Goal: Information Seeking & Learning: Compare options

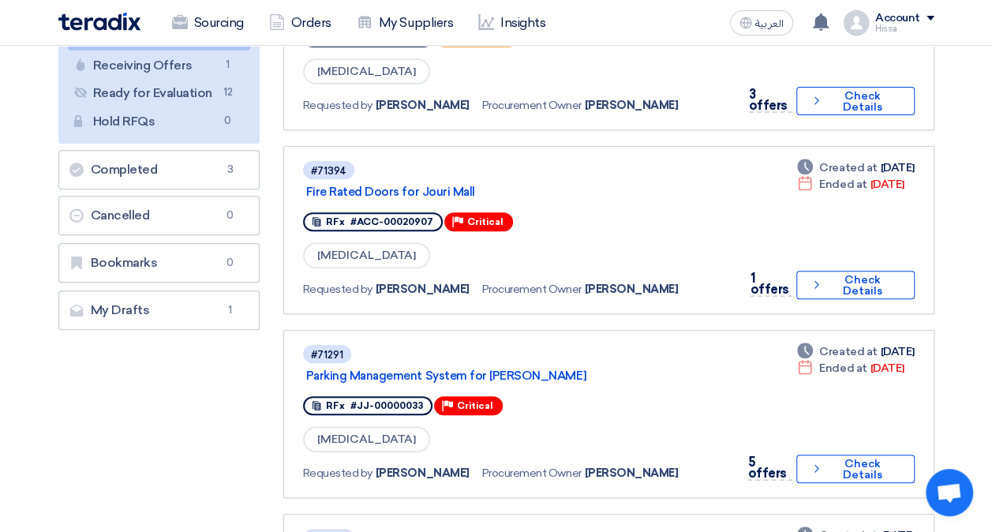
scroll to position [237, 0]
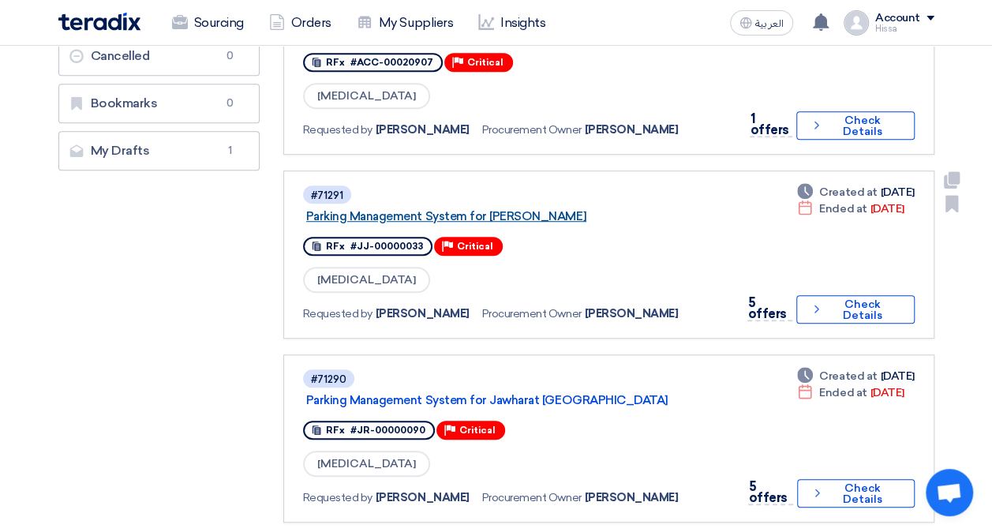
click at [473, 216] on link "Parking Management System for [PERSON_NAME]" at bounding box center [503, 216] width 394 height 14
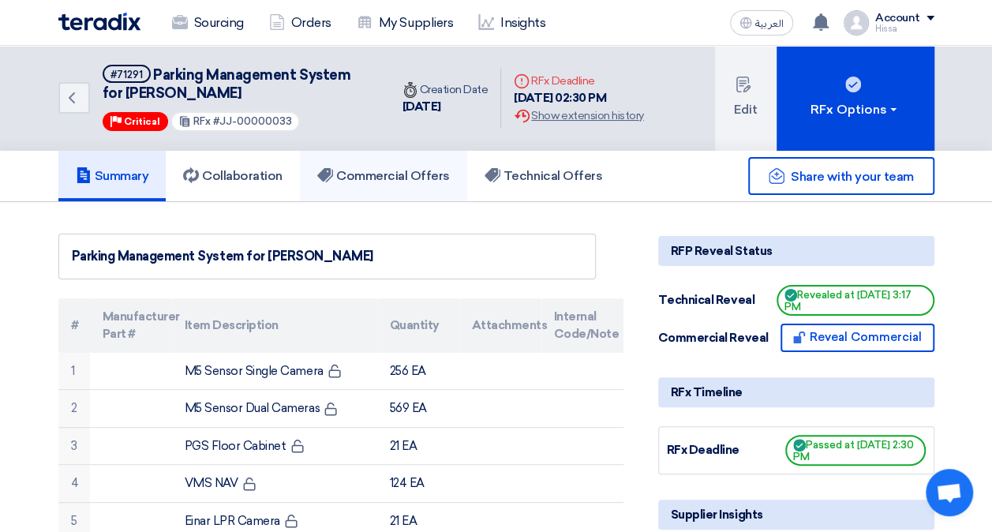
click at [368, 170] on h5 "Commercial Offers" at bounding box center [383, 176] width 133 height 16
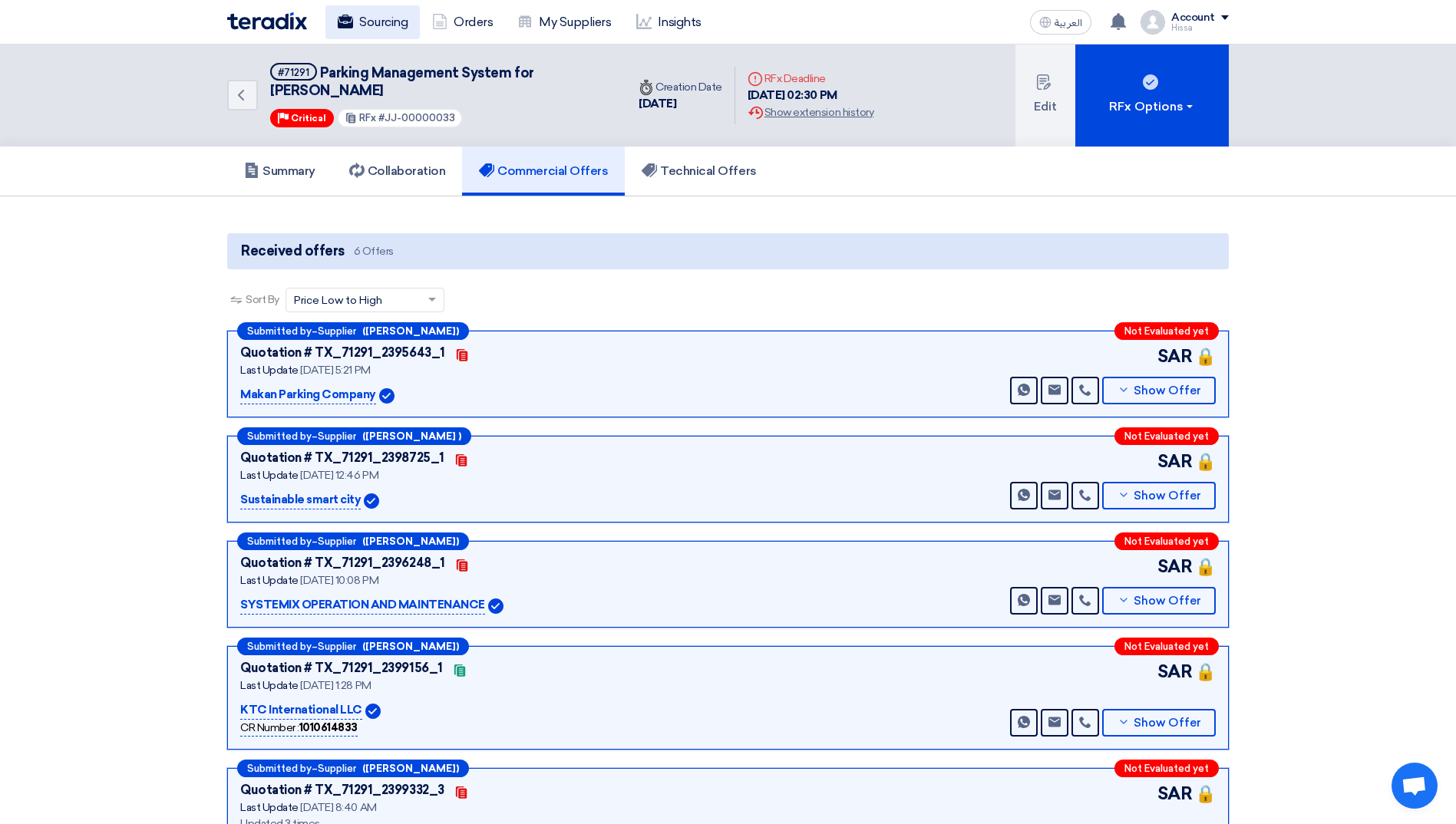
click at [363, 22] on link "Sourcing" at bounding box center [373, 22] width 94 height 34
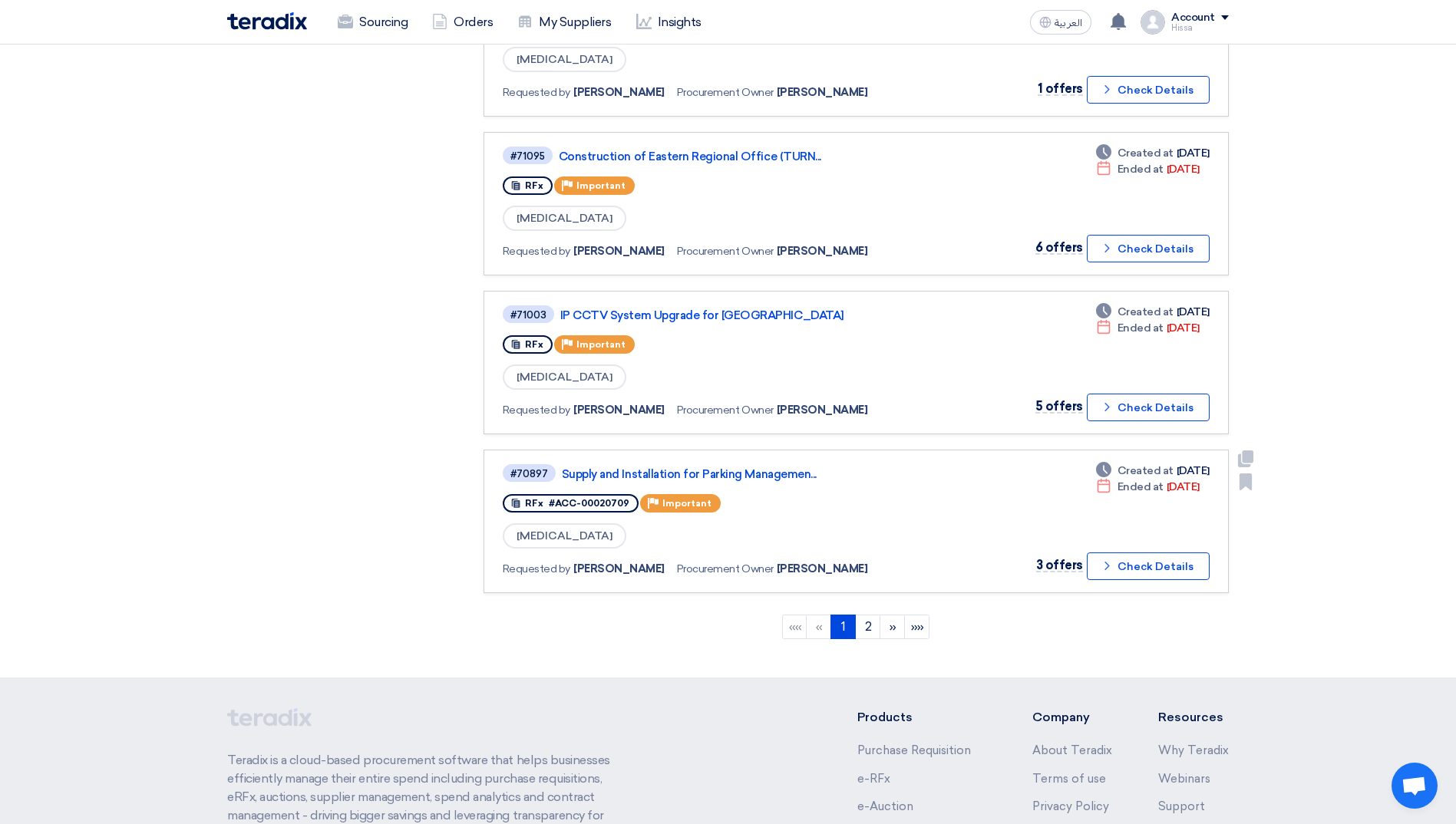
scroll to position [1373, 0]
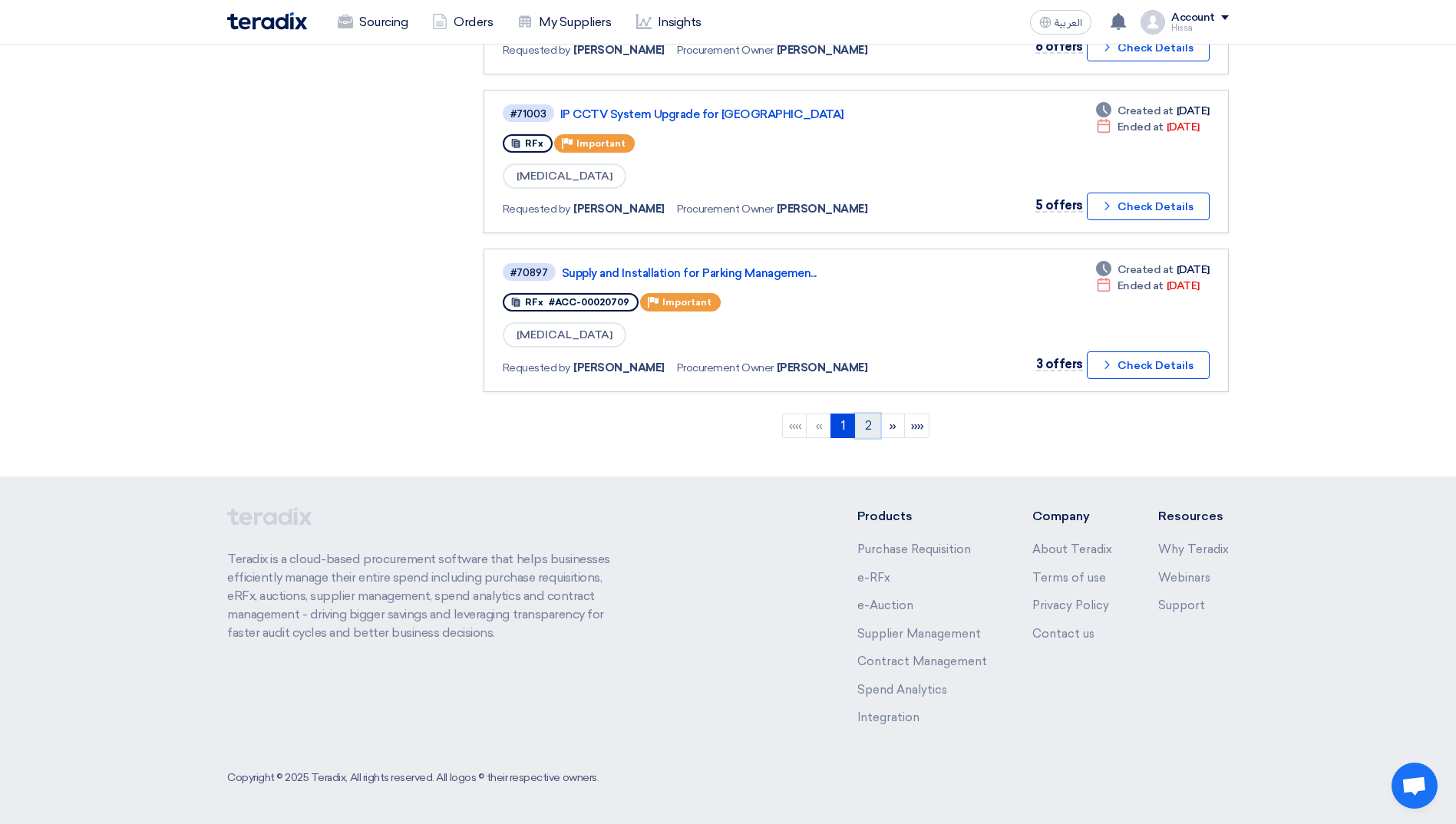
click at [870, 427] on link "2" at bounding box center [868, 425] width 25 height 24
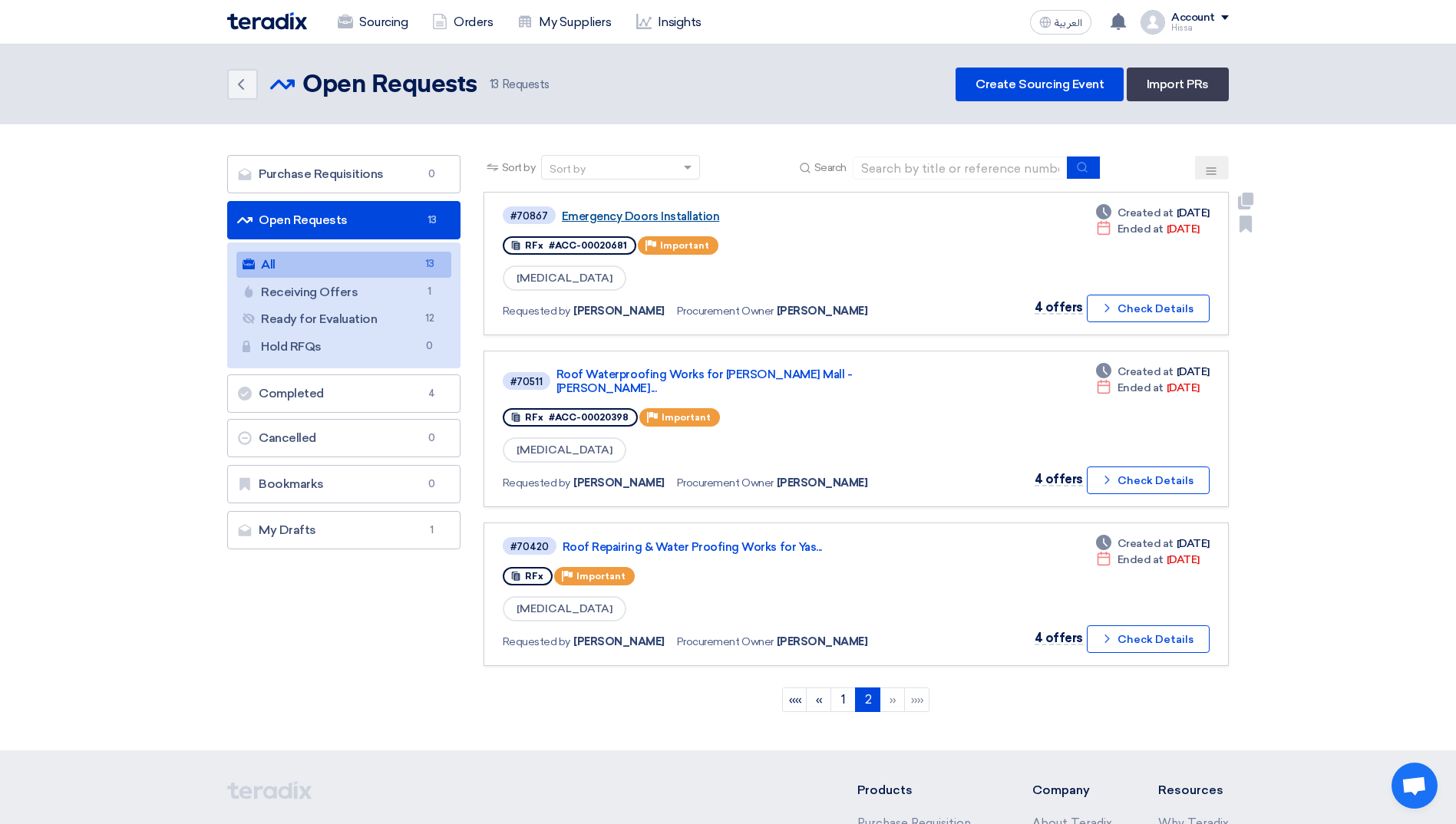
click at [666, 216] on link "Emergency Doors Installation" at bounding box center [754, 216] width 383 height 14
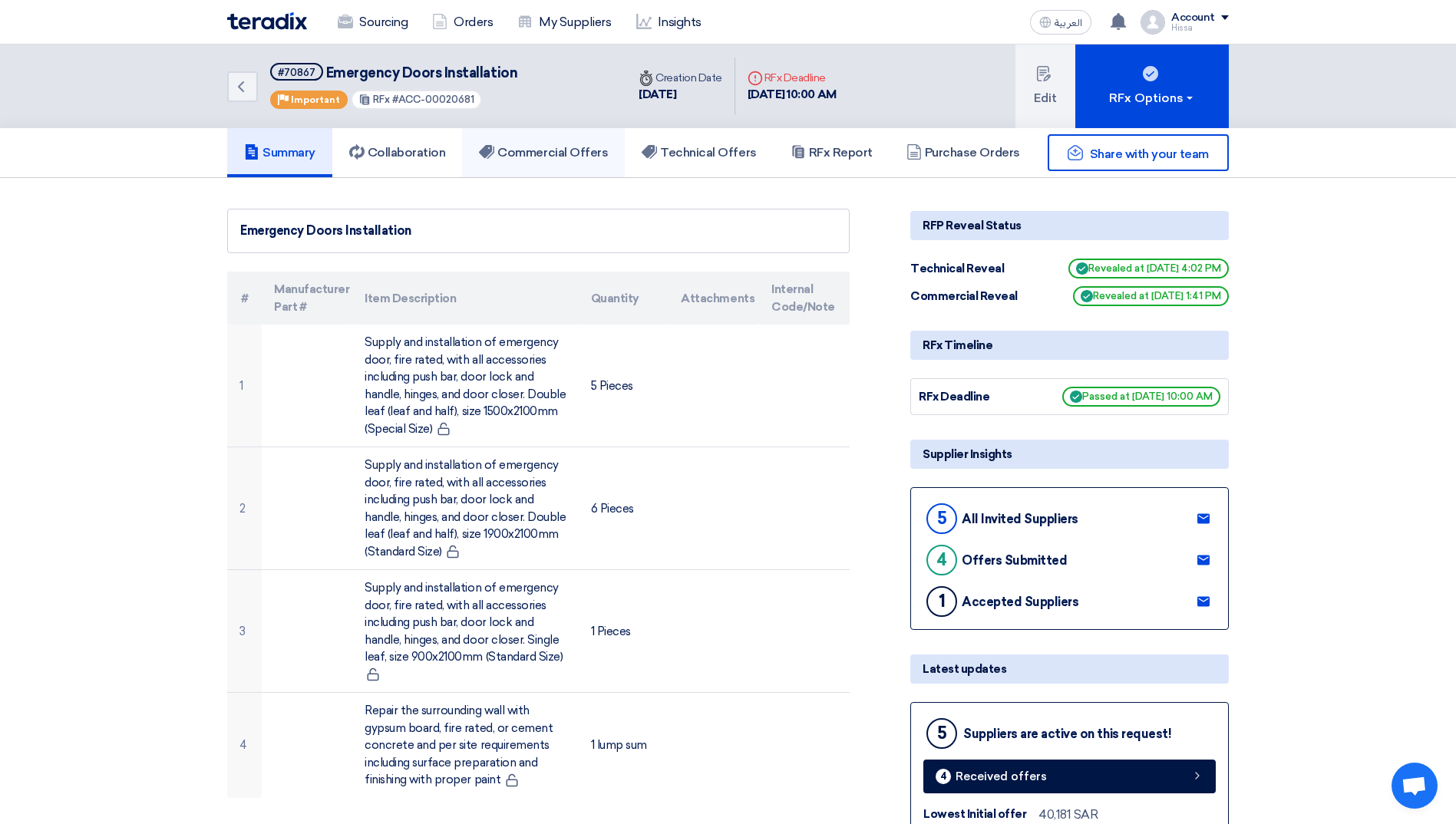
click at [565, 157] on h5 "Commercial Offers" at bounding box center [543, 153] width 129 height 16
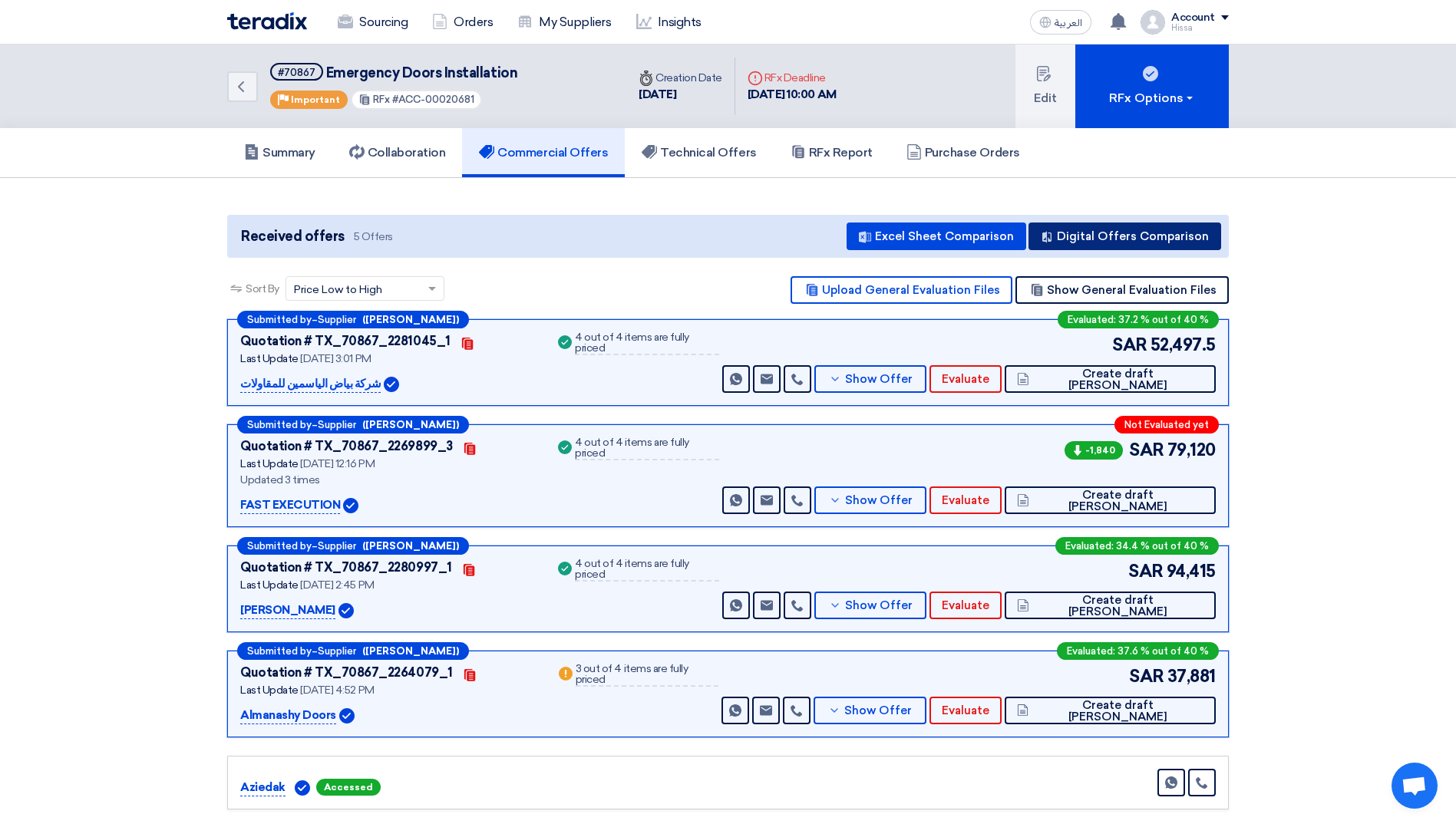
click at [964, 230] on button "Digital Offers Comparison" at bounding box center [1124, 236] width 193 height 27
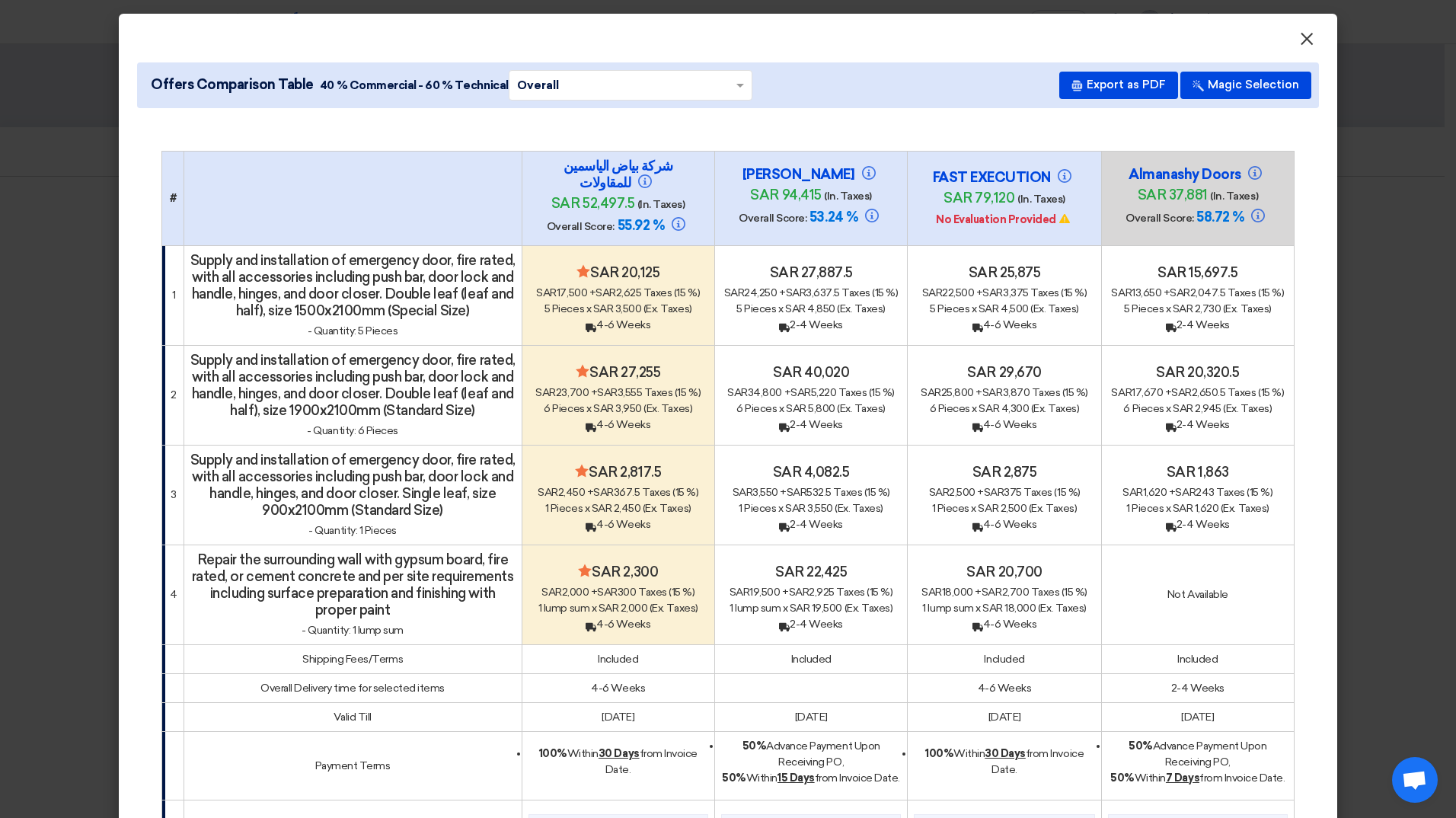
click at [957, 40] on button "×" at bounding box center [1306, 40] width 40 height 31
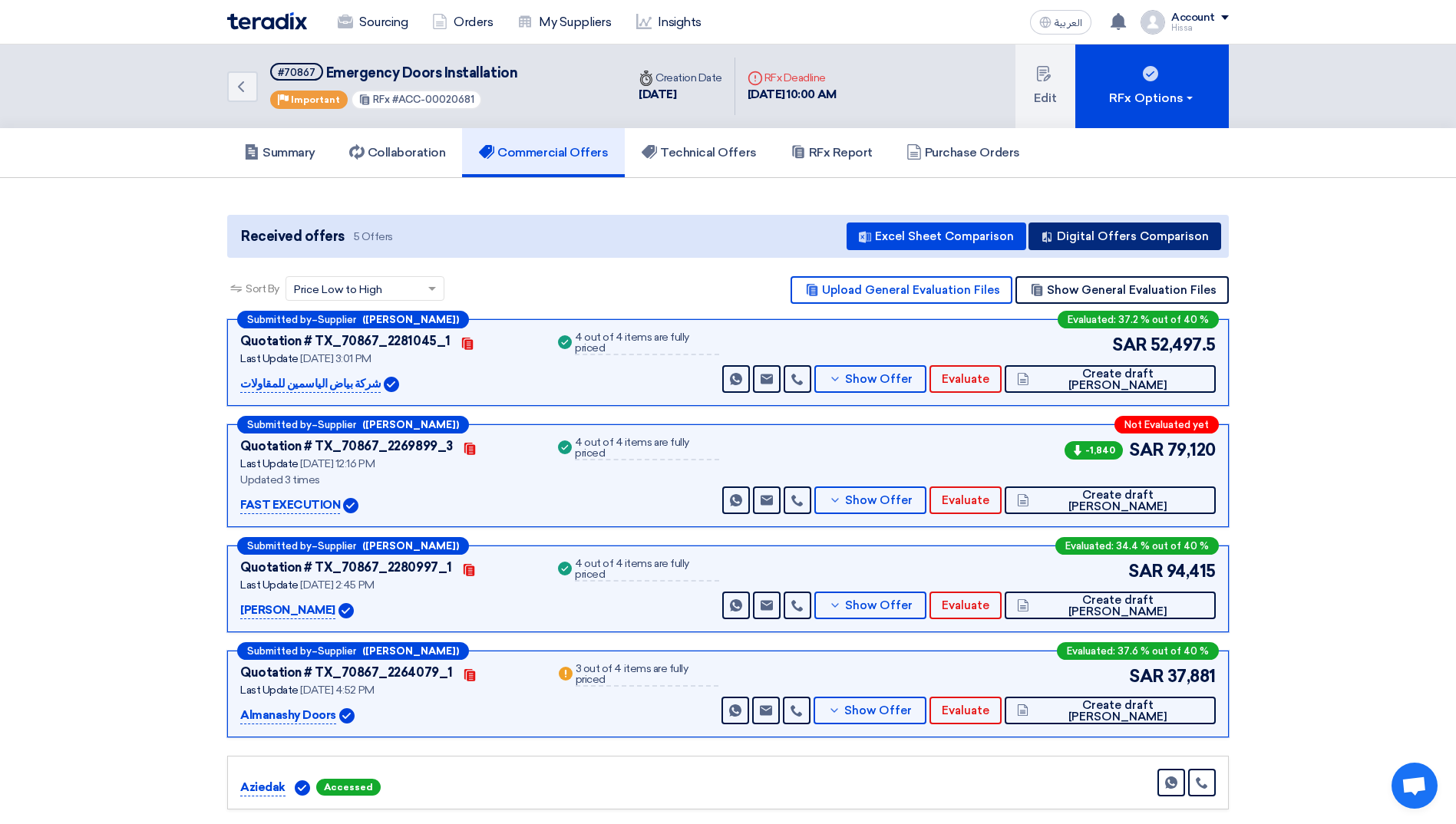
click at [964, 240] on button "Digital Offers Comparison" at bounding box center [1124, 236] width 193 height 27
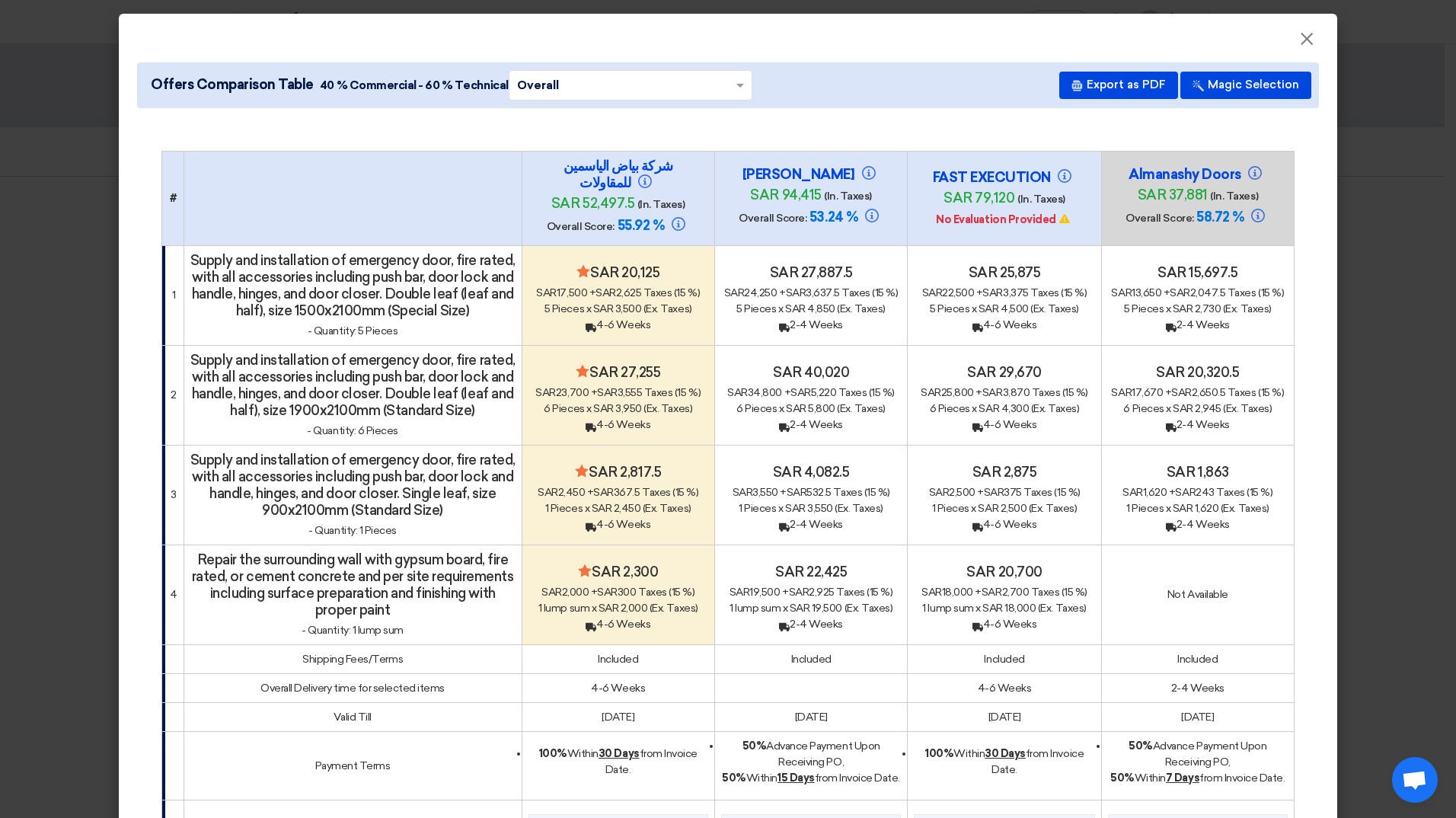
click at [957, 413] on span "(Ex. Taxes)" at bounding box center [1055, 409] width 48 height 13
